Goal: Transaction & Acquisition: Purchase product/service

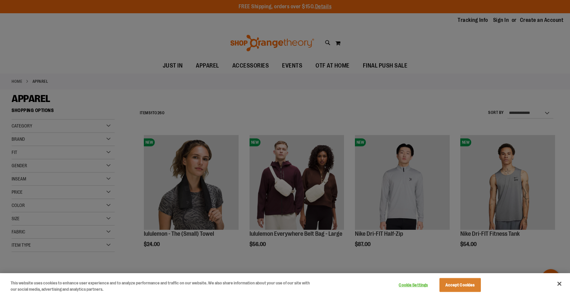
type input "**********"
click at [467, 284] on button "Accept Cookies" at bounding box center [459, 285] width 41 height 14
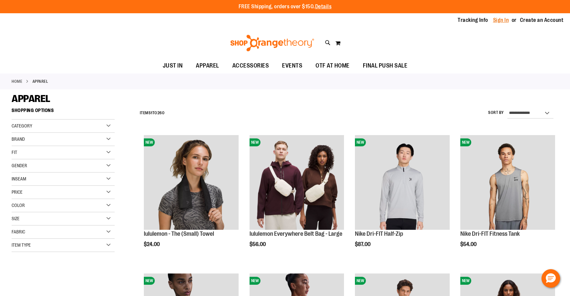
click at [503, 19] on link "Sign In" at bounding box center [501, 20] width 16 height 7
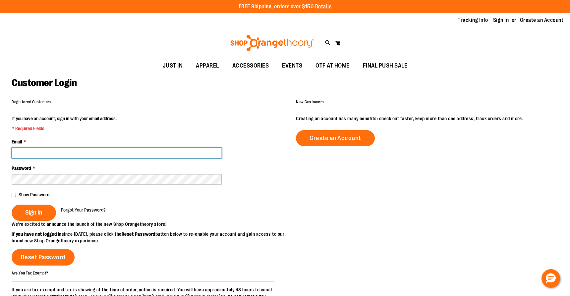
type input "**********"
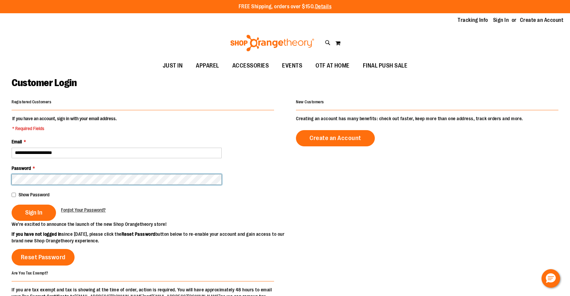
type input "**********"
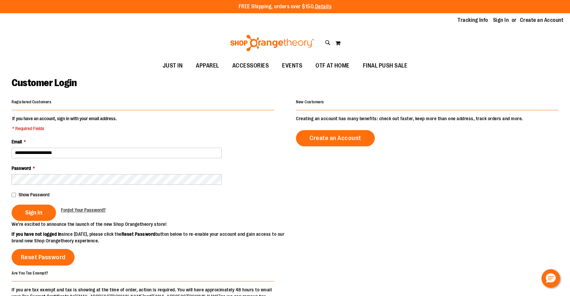
click at [19, 194] on span "Show Password" at bounding box center [34, 194] width 31 height 5
click at [37, 215] on span "Sign In" at bounding box center [33, 212] width 17 height 7
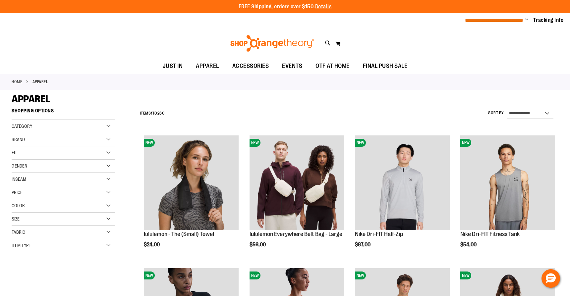
type input "**********"
click at [496, 20] on span "**********" at bounding box center [494, 20] width 58 height 5
click at [528, 19] on ul "**********" at bounding box center [512, 21] width 104 height 8
click at [525, 19] on span "Change" at bounding box center [526, 20] width 3 height 6
click at [437, 83] on div "Home APPAREL" at bounding box center [285, 82] width 570 height 16
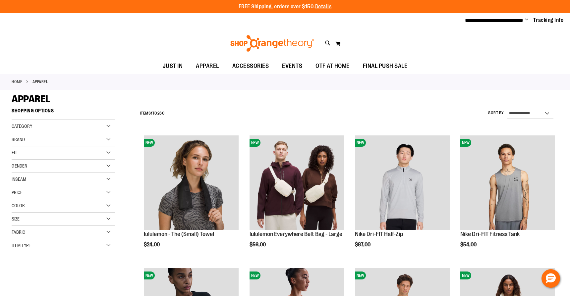
click at [269, 111] on div "**********" at bounding box center [347, 113] width 422 height 17
click at [66, 168] on div "Gender" at bounding box center [63, 166] width 103 height 13
click at [34, 182] on span "18 items" at bounding box center [32, 179] width 11 height 7
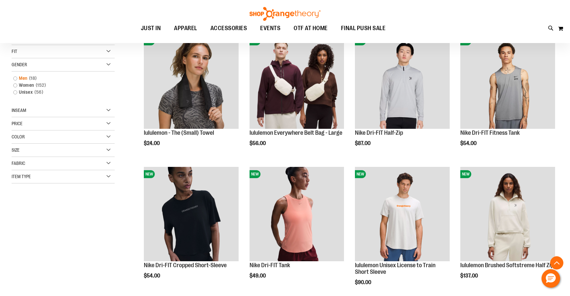
scroll to position [105, 0]
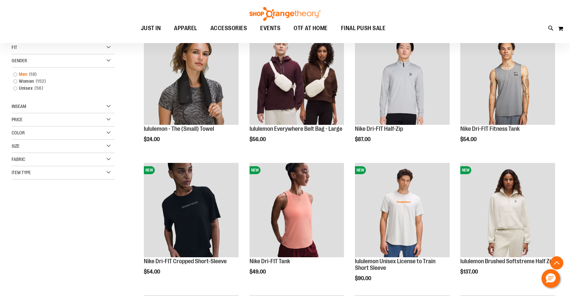
click at [15, 72] on link "Men 18 items" at bounding box center [59, 74] width 99 height 7
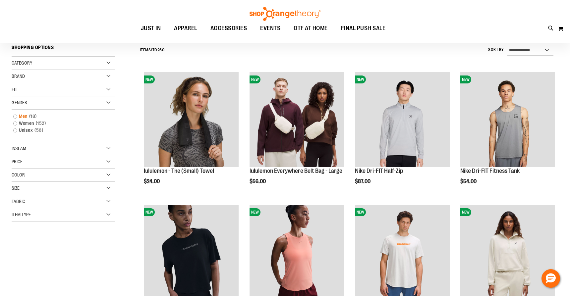
scroll to position [62, 0]
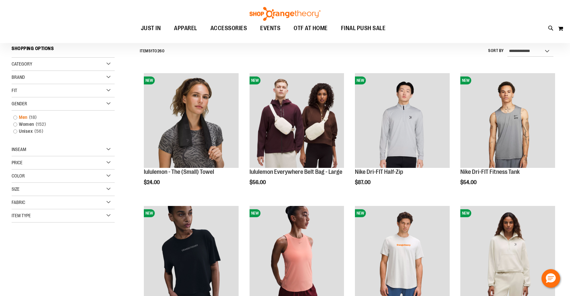
click at [16, 118] on link "Men 18 items" at bounding box center [59, 117] width 99 height 7
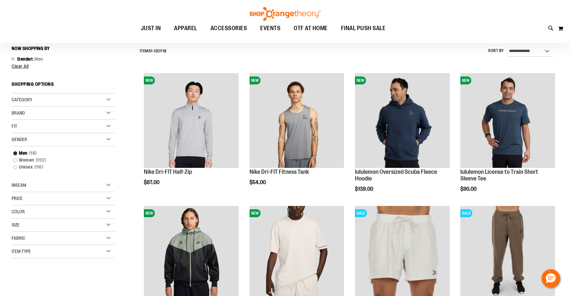
click at [78, 98] on div "Category" at bounding box center [63, 99] width 103 height 13
click at [14, 116] on link "MEN" at bounding box center [59, 113] width 99 height 7
click at [23, 111] on link "MEN" at bounding box center [59, 113] width 99 height 7
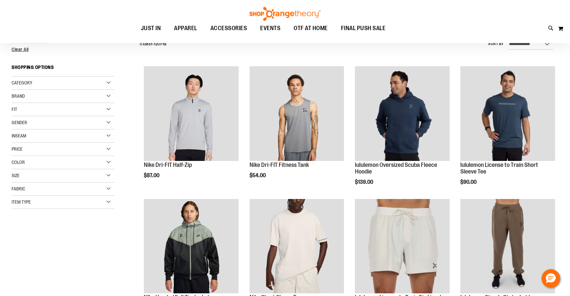
scroll to position [86, 0]
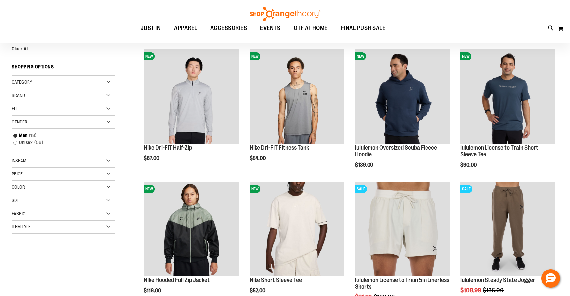
click at [107, 169] on div "Price" at bounding box center [63, 174] width 103 height 13
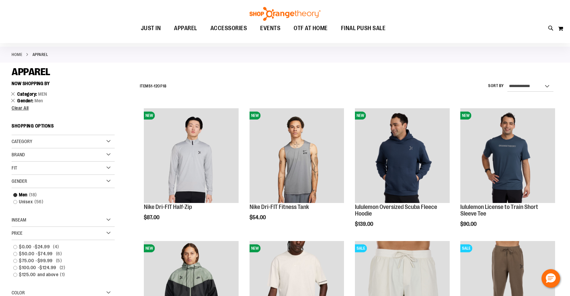
scroll to position [0, 0]
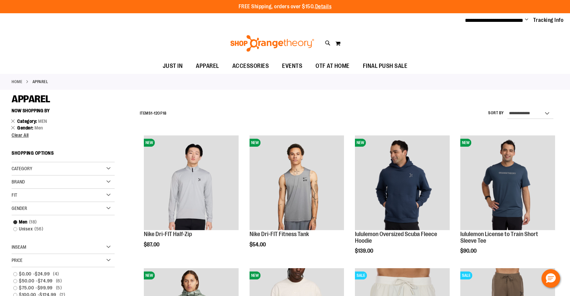
click at [296, 100] on div "APPAREL" at bounding box center [285, 99] width 546 height 12
click at [108, 207] on div "Gender" at bounding box center [63, 208] width 103 height 13
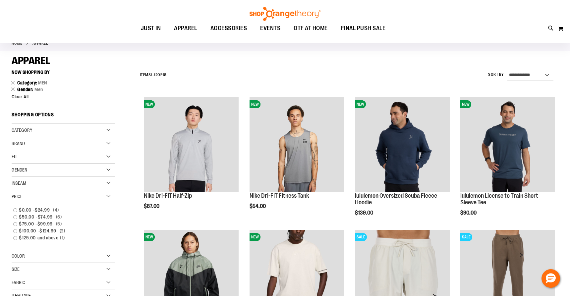
scroll to position [39, 0]
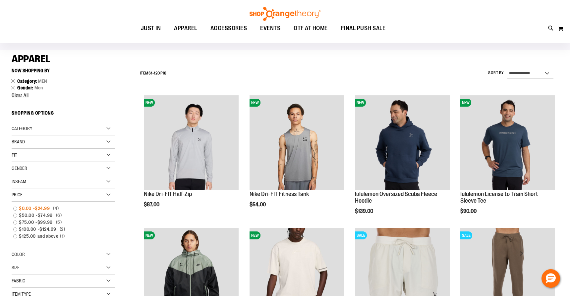
click at [16, 210] on link "$0.00 - $24.99 4 items" at bounding box center [59, 208] width 99 height 7
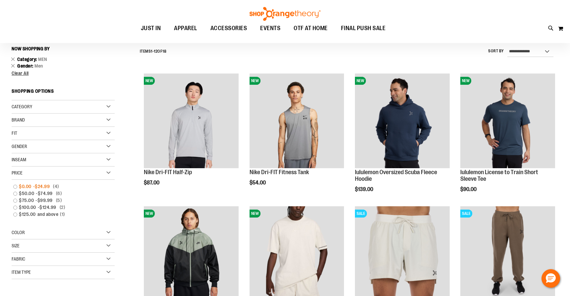
scroll to position [62, 0]
click at [15, 186] on link "$0.00 - $24.99 4 items" at bounding box center [59, 186] width 99 height 7
click at [36, 187] on span "$24.99" at bounding box center [43, 186] width 17 height 7
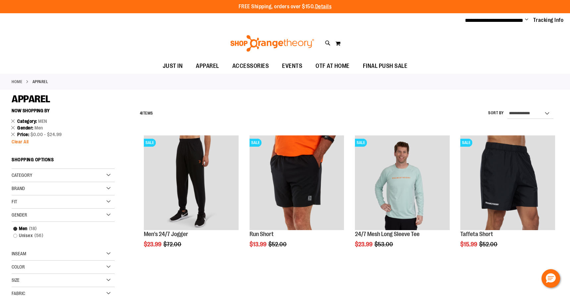
click at [19, 142] on span "Clear All" at bounding box center [20, 141] width 17 height 5
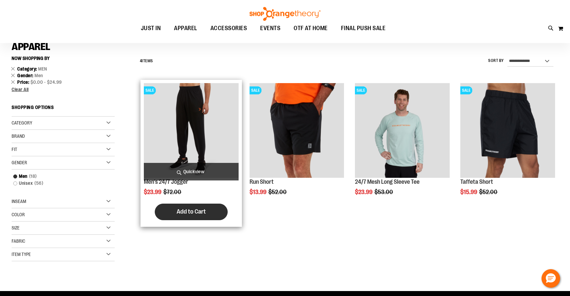
scroll to position [28, 0]
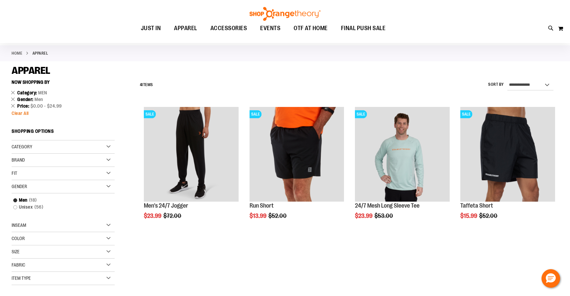
click at [20, 113] on span "Clear All" at bounding box center [20, 113] width 17 height 5
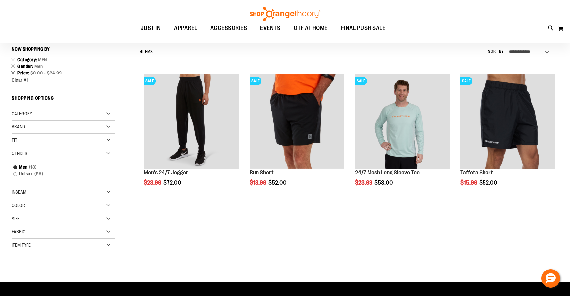
scroll to position [62, 0]
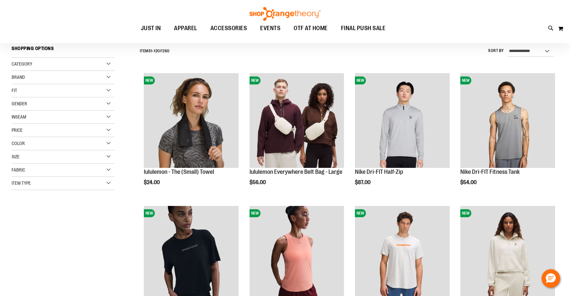
click at [68, 63] on div "Category" at bounding box center [63, 64] width 103 height 13
click at [16, 84] on link "MEN" at bounding box center [59, 84] width 99 height 7
click at [25, 84] on link "MEN" at bounding box center [59, 84] width 99 height 7
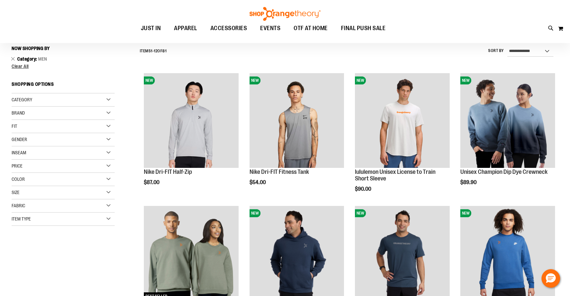
click at [61, 167] on div "Price" at bounding box center [63, 166] width 103 height 13
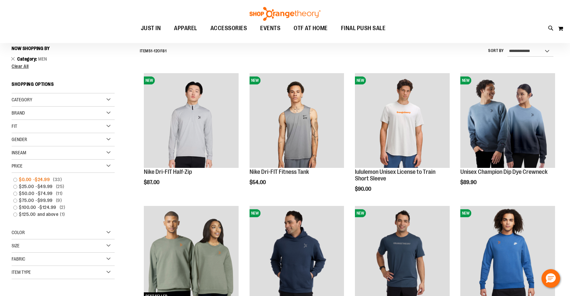
click at [15, 180] on link "$0.00 - $24.99 33 items" at bounding box center [59, 179] width 99 height 7
click at [42, 177] on span "$24.99" at bounding box center [43, 179] width 17 height 7
click at [40, 180] on span "$24.99" at bounding box center [43, 179] width 17 height 7
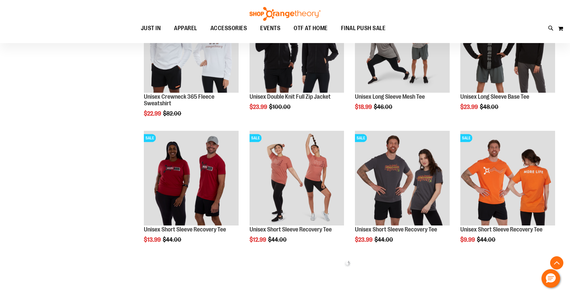
scroll to position [271, 0]
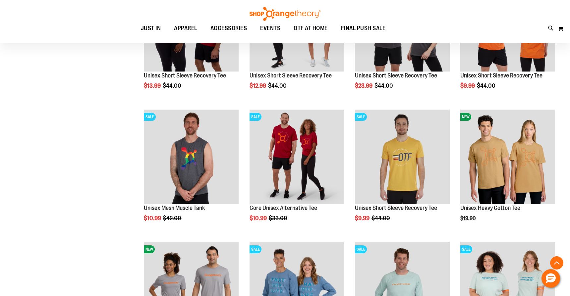
scroll to position [425, 0]
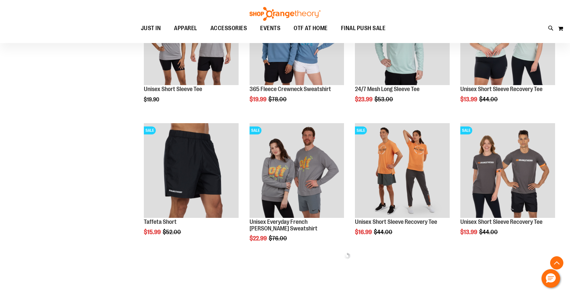
scroll to position [675, 0]
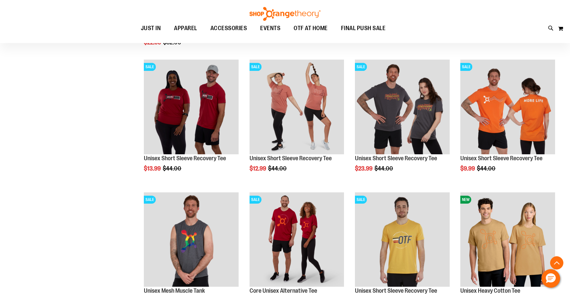
scroll to position [286, 0]
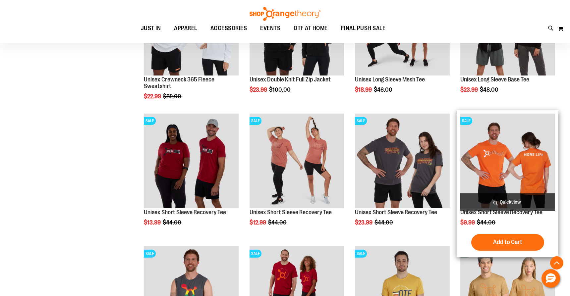
click at [494, 149] on img "product" at bounding box center [507, 161] width 95 height 95
click at [511, 200] on span "Quickview" at bounding box center [507, 202] width 95 height 18
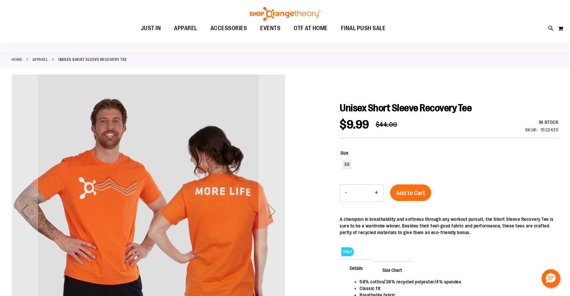
scroll to position [25, 0]
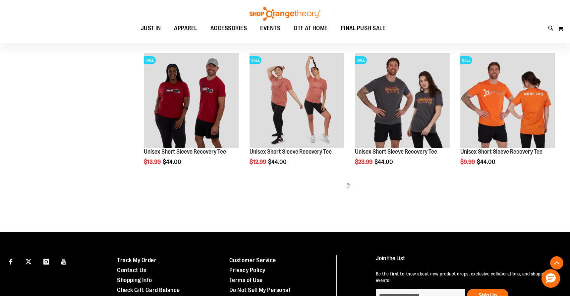
scroll to position [201, 0]
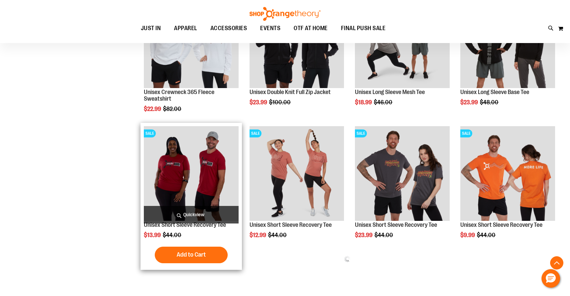
type input "**********"
click at [187, 176] on img "product" at bounding box center [191, 173] width 95 height 95
click at [205, 168] on img "product" at bounding box center [191, 173] width 95 height 95
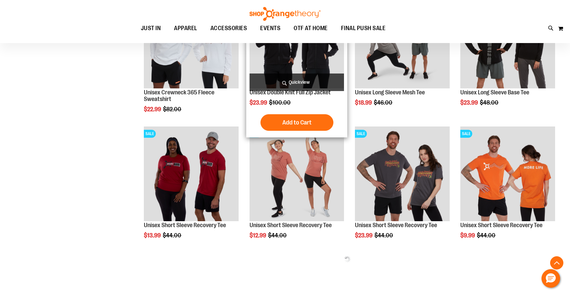
scroll to position [127, 0]
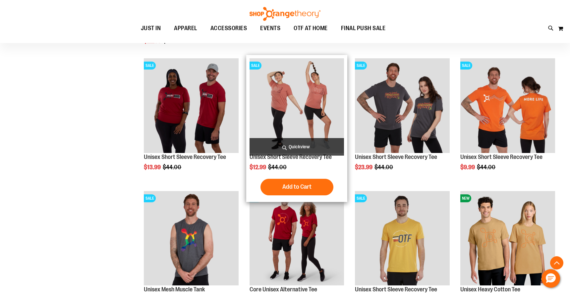
scroll to position [295, 0]
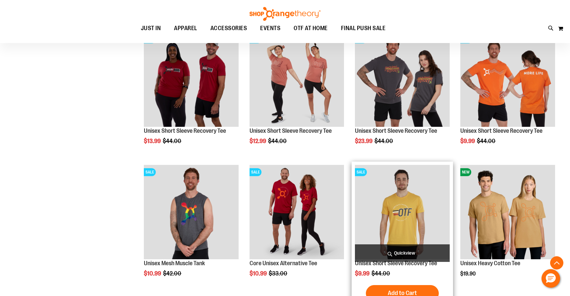
type input "**********"
click at [405, 207] on img "product" at bounding box center [402, 212] width 95 height 95
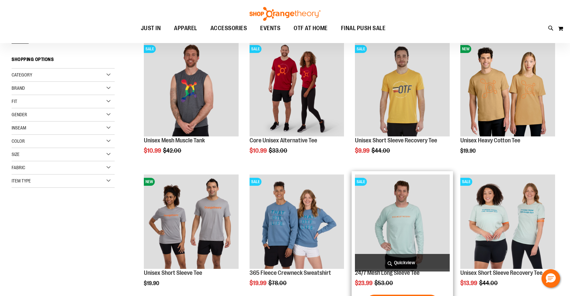
scroll to position [6, 0]
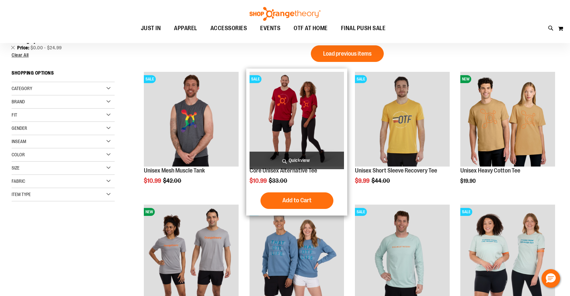
type input "**********"
click at [316, 108] on img "product" at bounding box center [296, 119] width 95 height 95
click at [296, 160] on span "Quickview" at bounding box center [296, 161] width 95 height 18
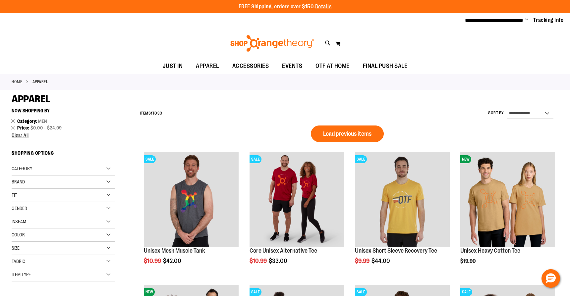
type input "**********"
click at [44, 194] on div "Fit" at bounding box center [63, 195] width 103 height 13
click at [42, 195] on div "Fit" at bounding box center [63, 195] width 103 height 13
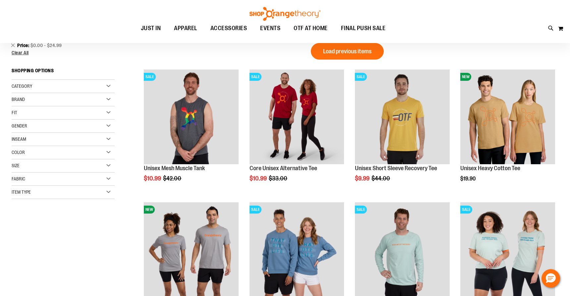
scroll to position [9, 0]
click at [56, 162] on div "Size" at bounding box center [63, 165] width 103 height 13
click at [42, 184] on div "M" at bounding box center [41, 182] width 10 height 10
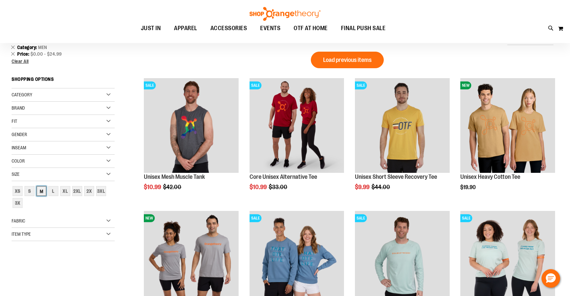
scroll to position [0, 0]
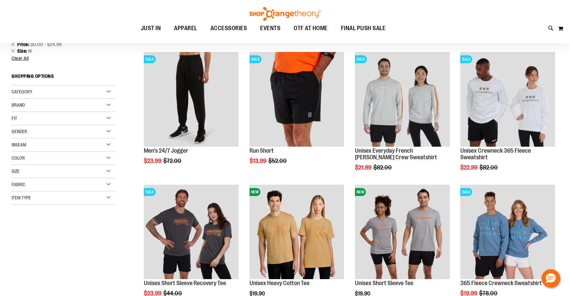
scroll to position [9, 0]
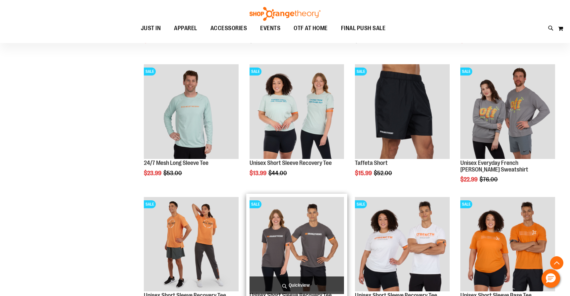
scroll to position [248, 0]
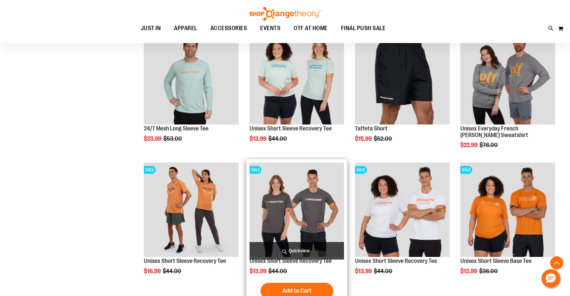
scroll to position [304, 0]
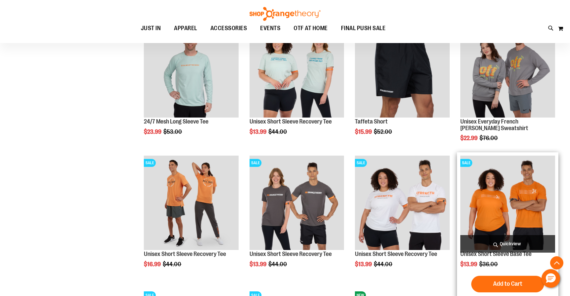
click at [479, 188] on img "product" at bounding box center [507, 203] width 95 height 95
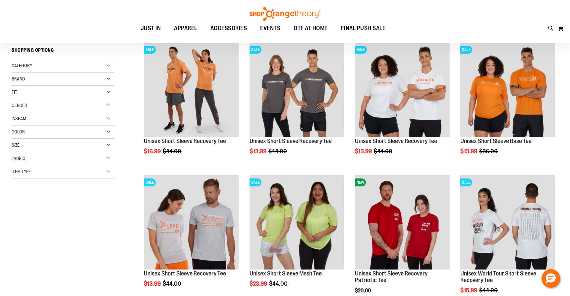
scroll to position [24, 0]
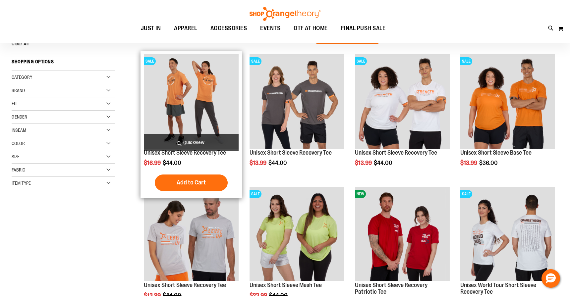
type input "**********"
click at [198, 95] on img "product" at bounding box center [191, 101] width 95 height 95
click at [224, 112] on img "product" at bounding box center [191, 101] width 95 height 95
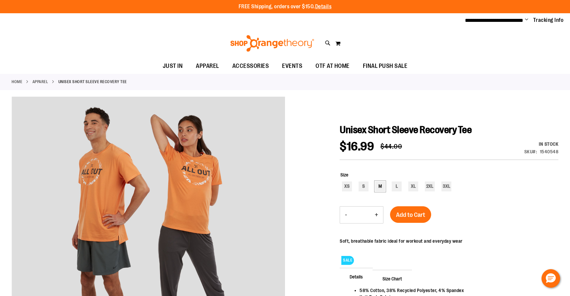
type input "**********"
click at [382, 188] on div "M" at bounding box center [380, 186] width 10 height 10
type input "***"
click at [515, 193] on div "Size M XS S M L XL 2XL 3XL ***" at bounding box center [448, 182] width 219 height 35
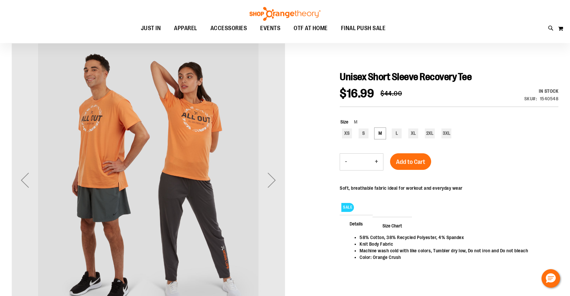
scroll to position [88, 0]
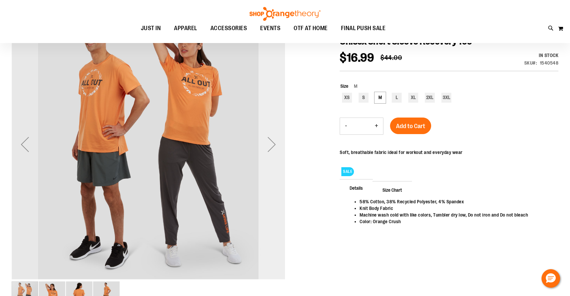
click at [273, 149] on div "Next" at bounding box center [271, 144] width 26 height 26
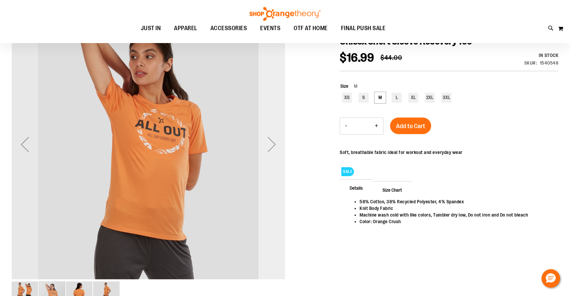
click at [273, 149] on div "Next" at bounding box center [271, 144] width 26 height 26
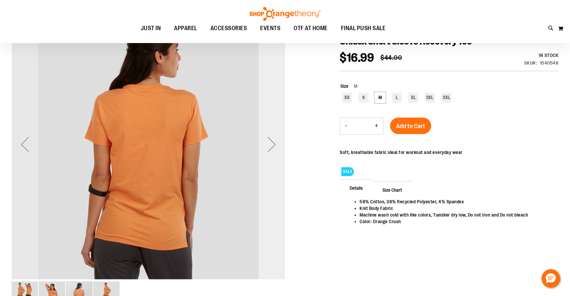
click at [273, 149] on div "Next" at bounding box center [271, 144] width 26 height 26
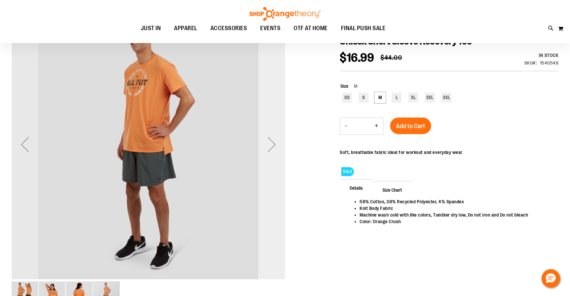
click at [273, 149] on div "Next" at bounding box center [271, 144] width 26 height 26
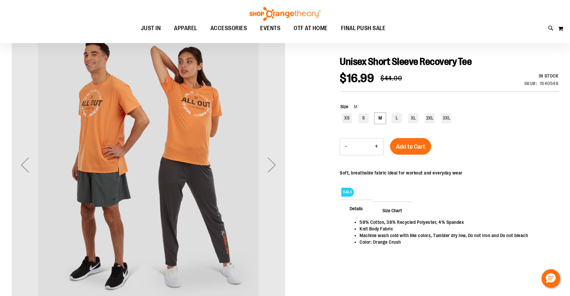
scroll to position [67, 0]
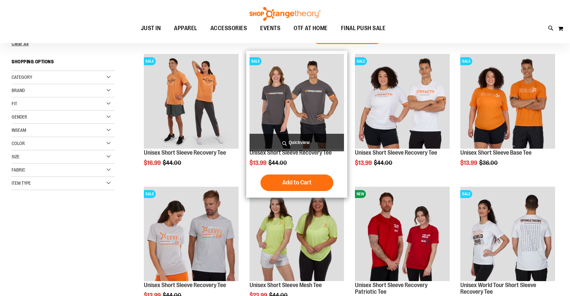
scroll to position [24, 0]
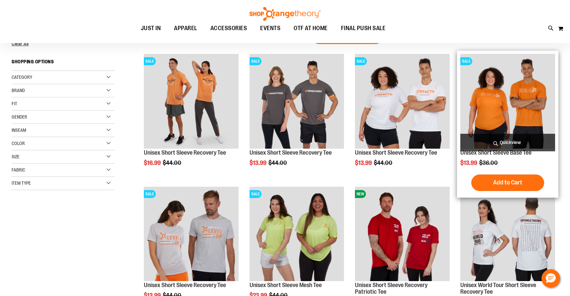
type input "**********"
click at [500, 143] on span "Quickview" at bounding box center [507, 143] width 95 height 18
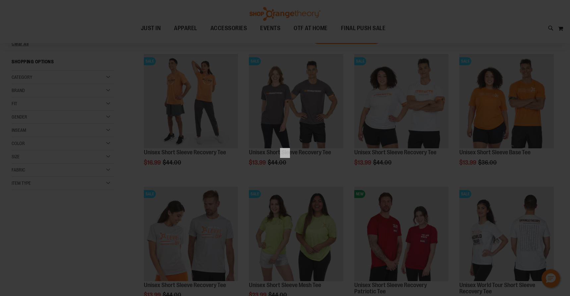
scroll to position [0, 0]
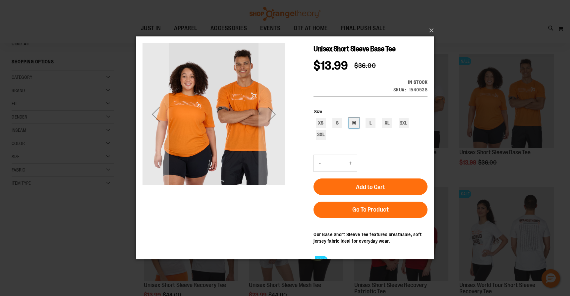
click at [354, 118] on div "M" at bounding box center [354, 123] width 10 height 10
type input "***"
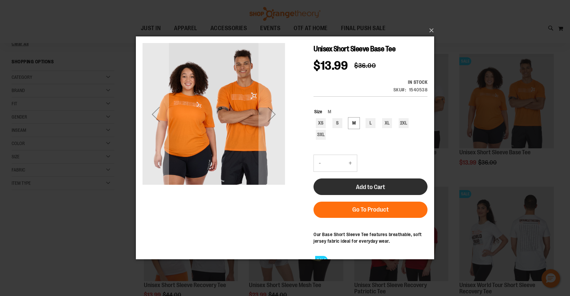
click at [377, 183] on span "Add to Cart" at bounding box center [370, 186] width 29 height 7
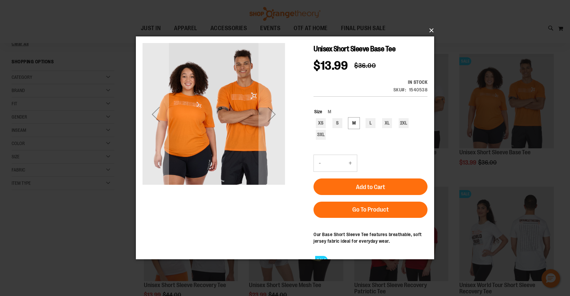
click at [431, 27] on button "×" at bounding box center [287, 30] width 298 height 15
click at [431, 30] on button "×" at bounding box center [287, 30] width 298 height 15
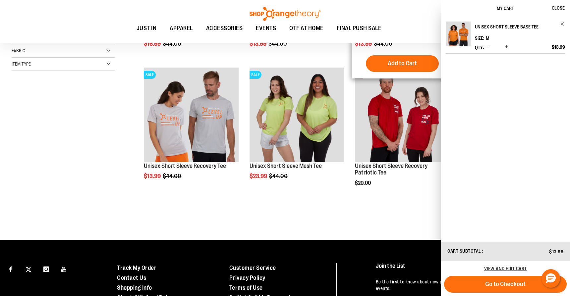
scroll to position [146, 0]
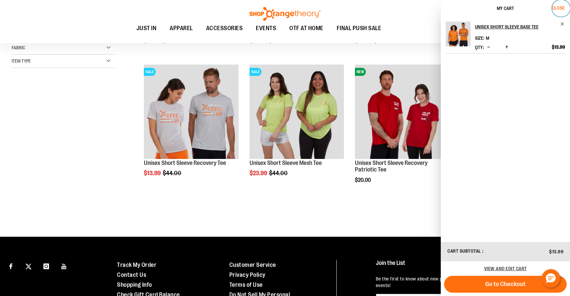
click at [563, 7] on span "Close" at bounding box center [557, 7] width 13 height 5
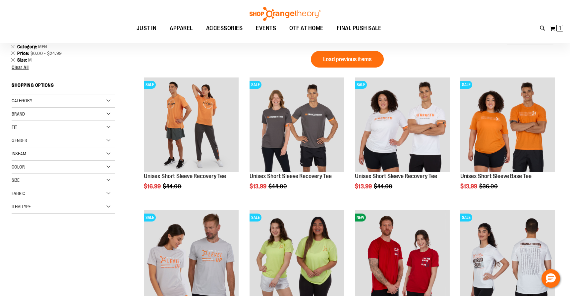
scroll to position [0, 0]
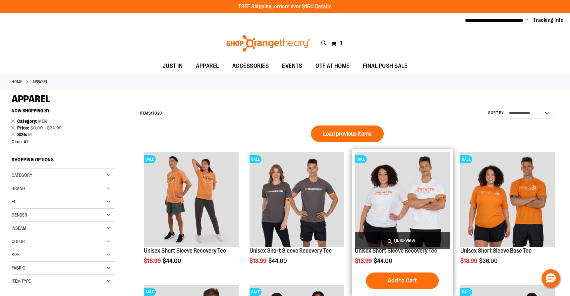
click at [404, 240] on span "Quickview" at bounding box center [402, 241] width 95 height 18
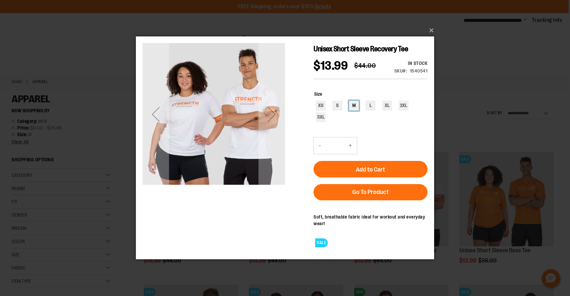
click at [354, 111] on div "M" at bounding box center [354, 106] width 10 height 10
type input "***"
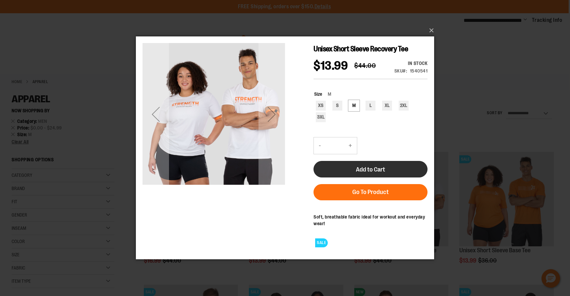
click at [376, 166] on span "Add to Cart" at bounding box center [370, 169] width 29 height 7
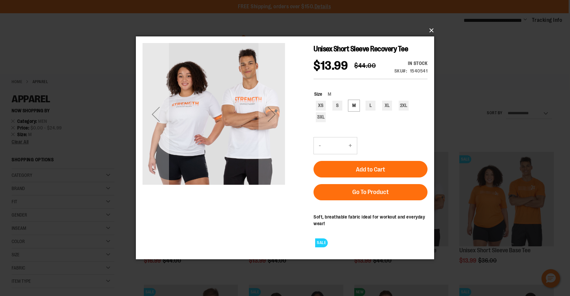
click at [431, 29] on button "×" at bounding box center [287, 30] width 298 height 15
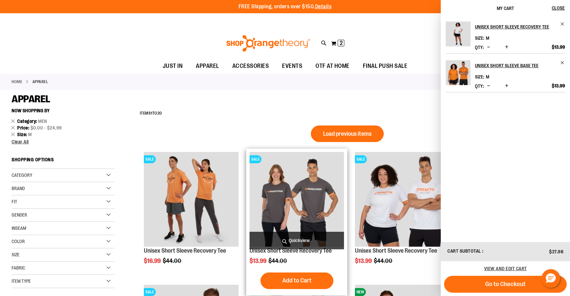
click at [294, 239] on span "Quickview" at bounding box center [296, 241] width 95 height 18
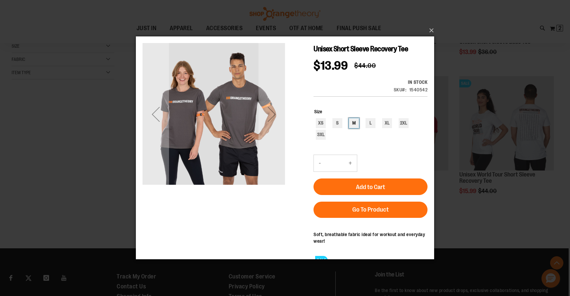
click at [351, 118] on div "M" at bounding box center [354, 123] width 10 height 10
type input "***"
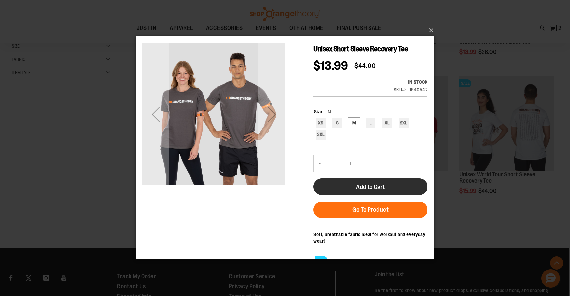
click at [375, 183] on span "Add to Cart" at bounding box center [370, 186] width 29 height 7
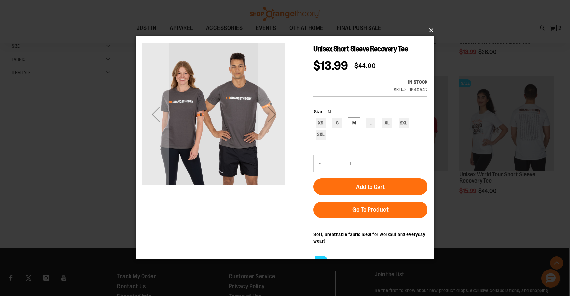
click at [431, 31] on button "×" at bounding box center [287, 30] width 298 height 15
click at [431, 28] on button "×" at bounding box center [287, 30] width 298 height 15
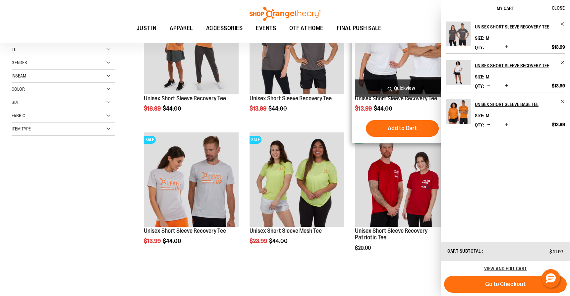
scroll to position [82, 0]
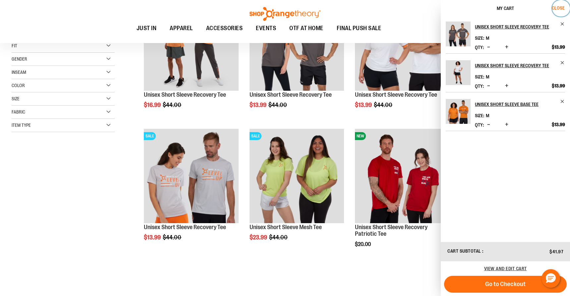
click at [558, 7] on span "Close" at bounding box center [557, 7] width 13 height 5
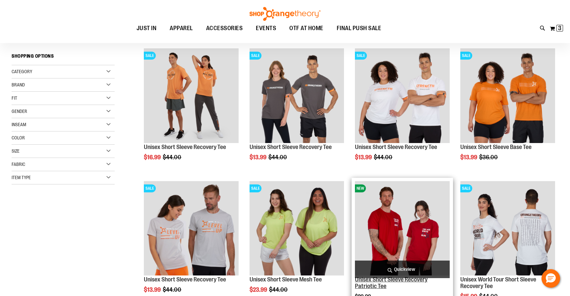
scroll to position [0, 0]
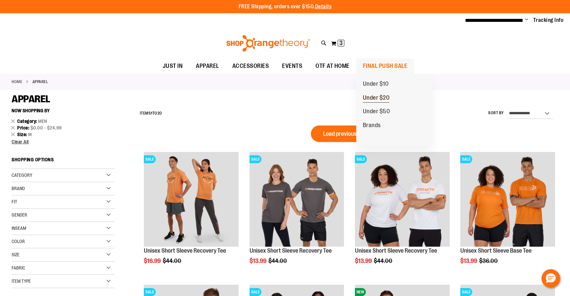
click at [375, 97] on span "Under $20" at bounding box center [376, 98] width 27 height 8
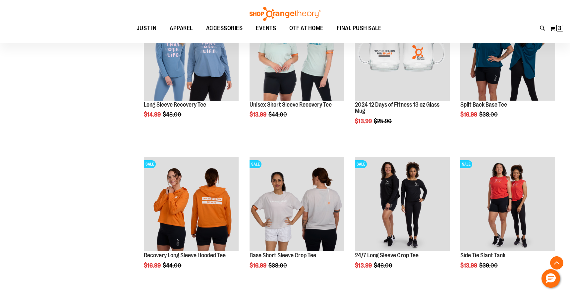
scroll to position [422, 0]
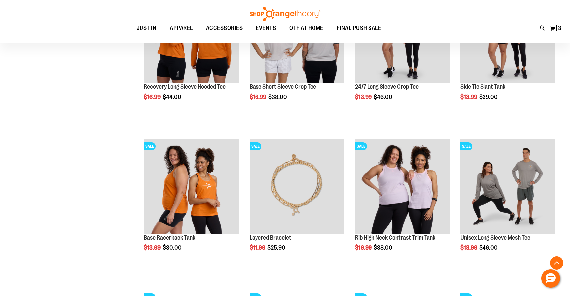
scroll to position [591, 0]
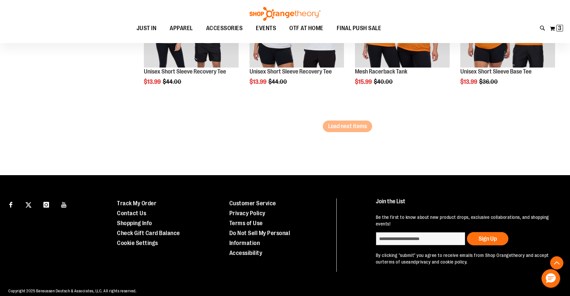
scroll to position [1378, 0]
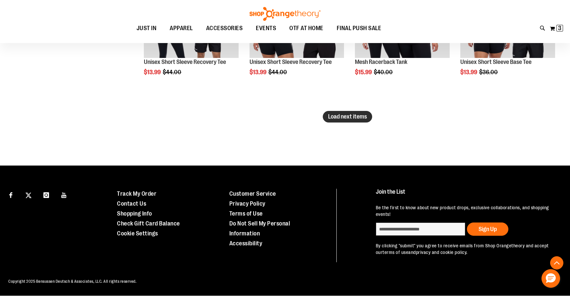
type input "**********"
click at [332, 116] on span "Load next items" at bounding box center [347, 116] width 39 height 7
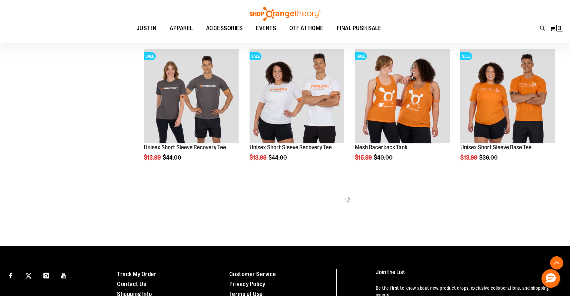
scroll to position [1291, 0]
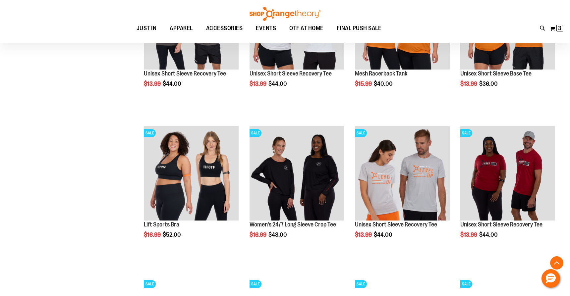
scroll to position [1368, 0]
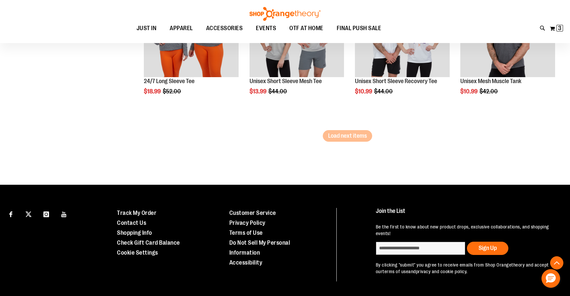
scroll to position [1816, 0]
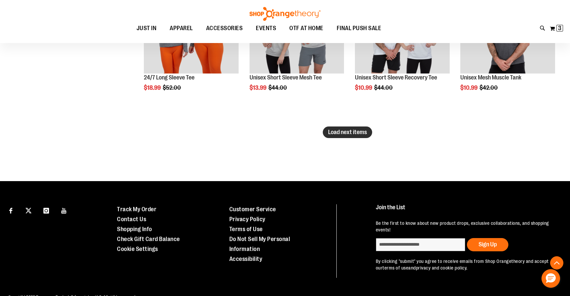
click at [348, 132] on span "Load next items" at bounding box center [347, 132] width 39 height 7
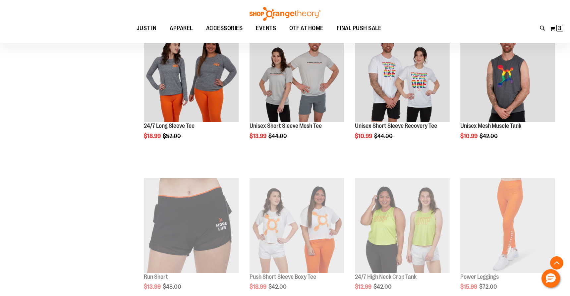
scroll to position [1768, 0]
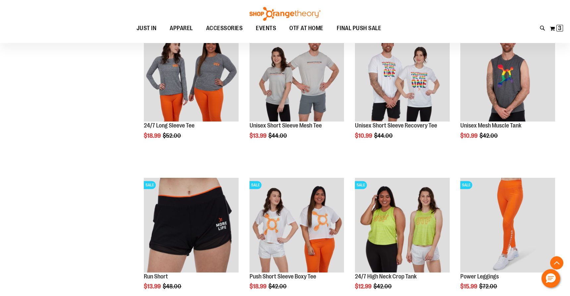
scroll to position [1771, 0]
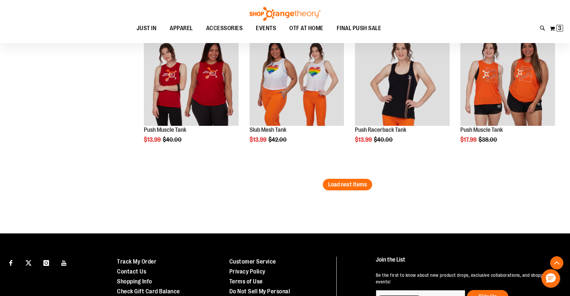
scroll to position [2220, 0]
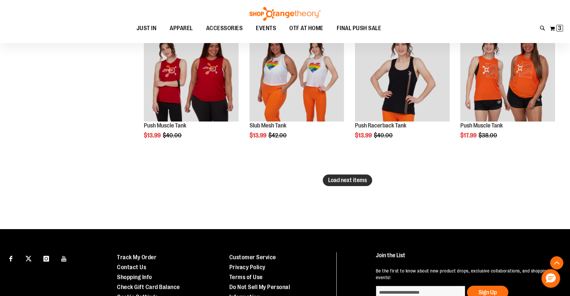
click at [358, 181] on span "Load next items" at bounding box center [347, 180] width 39 height 7
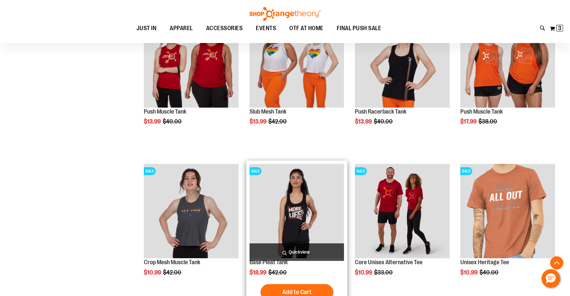
scroll to position [2236, 0]
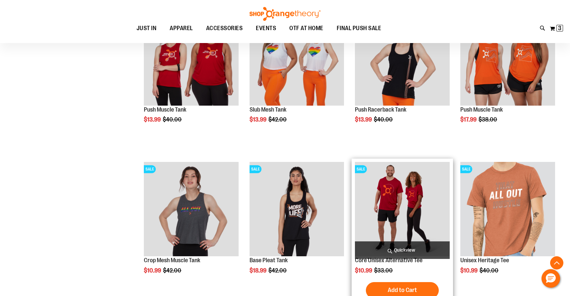
click at [396, 250] on span "Quickview" at bounding box center [402, 250] width 95 height 18
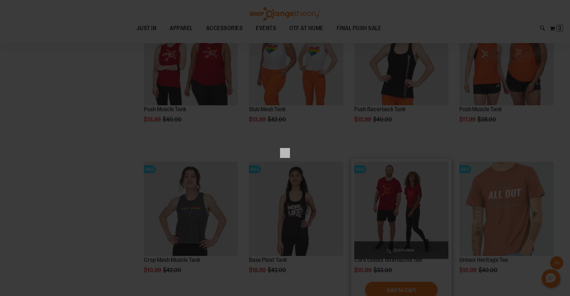
scroll to position [0, 0]
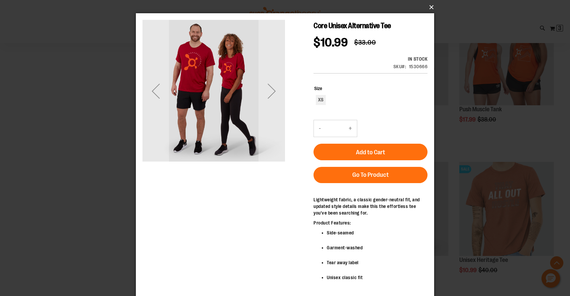
click at [430, 6] on button "×" at bounding box center [287, 7] width 298 height 15
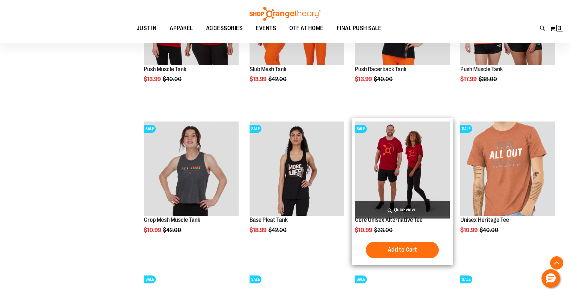
scroll to position [2300, 0]
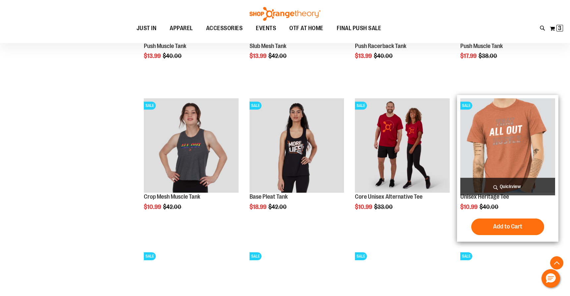
click at [497, 171] on img "product" at bounding box center [507, 145] width 95 height 95
click at [509, 186] on span "Quickview" at bounding box center [507, 187] width 95 height 18
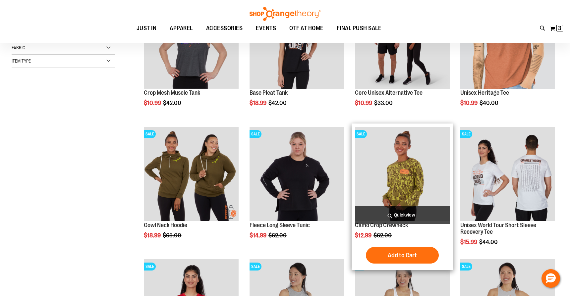
scroll to position [63, 0]
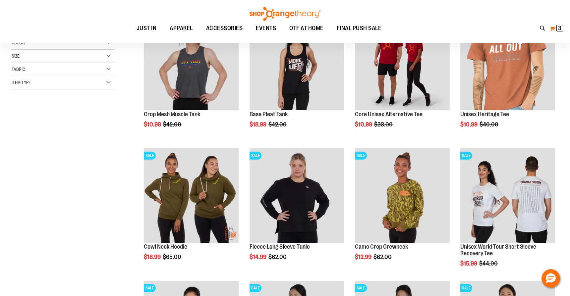
type input "**********"
click at [559, 29] on span "3" at bounding box center [559, 28] width 3 height 7
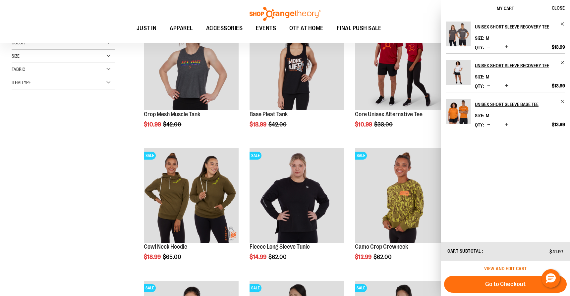
click at [510, 267] on span "View and edit cart" at bounding box center [505, 268] width 43 height 5
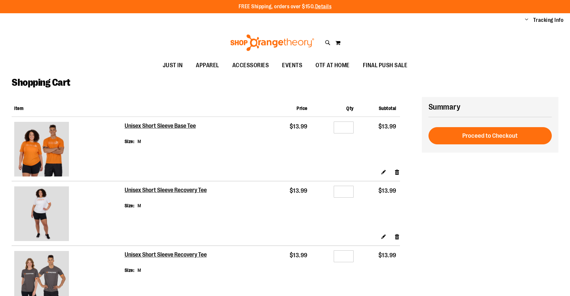
click at [505, 281] on div "Summary Estimate Shipping and Tax Your order may be split into multiple shipmen…" at bounding box center [285, 222] width 546 height 251
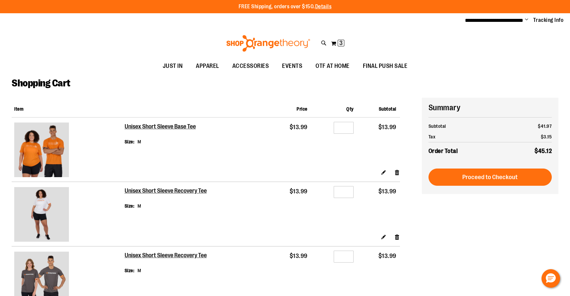
type input "**********"
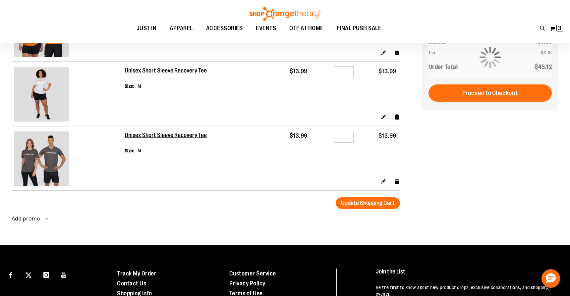
scroll to position [90, 0]
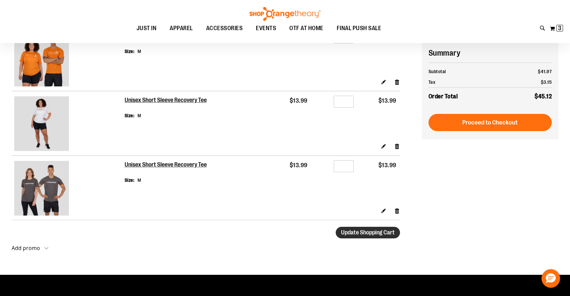
click at [374, 235] on span "Update Shopping Cart" at bounding box center [368, 232] width 54 height 7
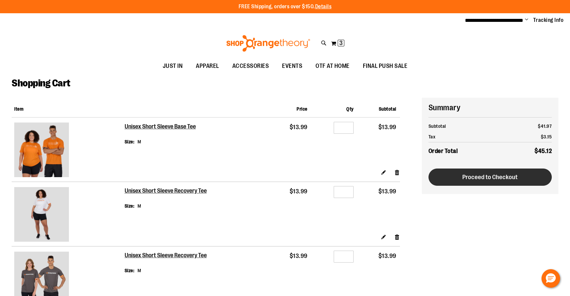
type input "**********"
click at [494, 177] on span "Proceed to Checkout" at bounding box center [489, 177] width 55 height 7
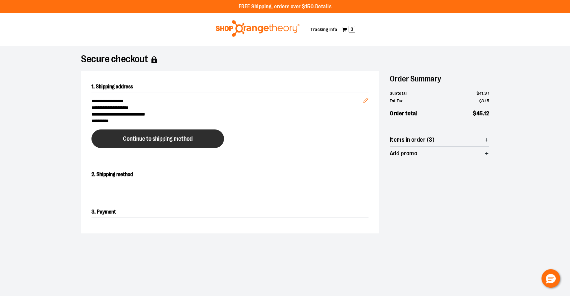
click at [173, 140] on span "Continue to shipping method" at bounding box center [158, 139] width 70 height 6
